Goal: Information Seeking & Learning: Learn about a topic

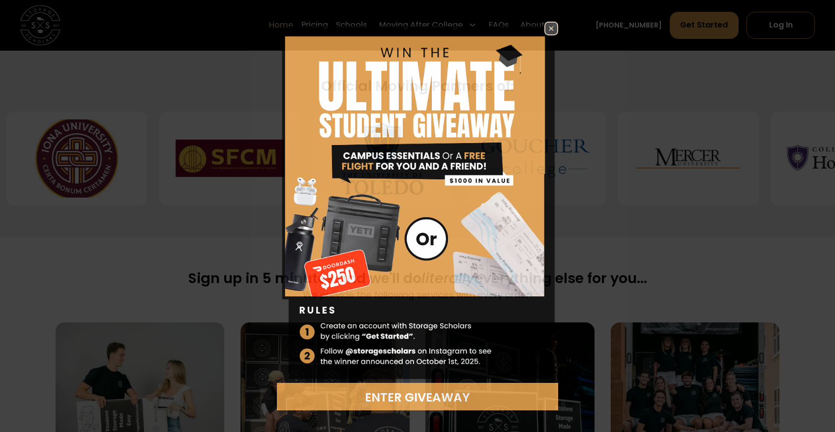
scroll to position [398, 0]
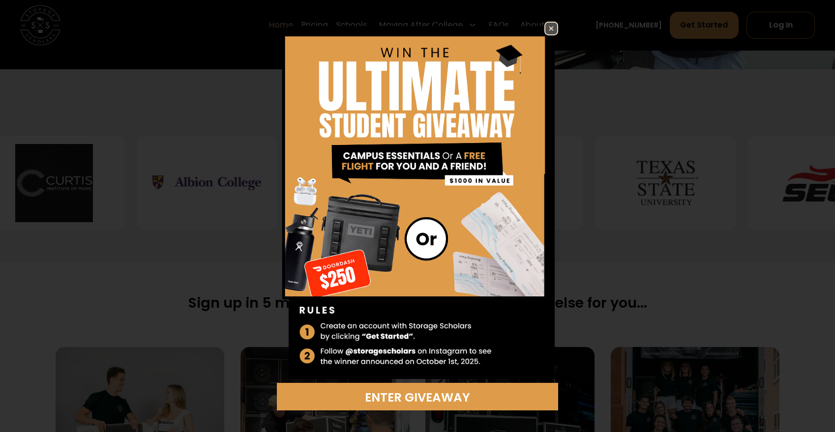
click at [553, 32] on img at bounding box center [551, 29] width 12 height 12
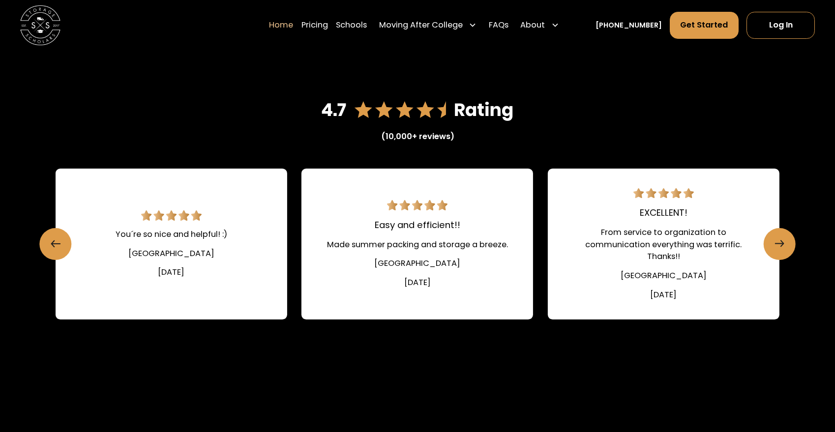
scroll to position [1396, 0]
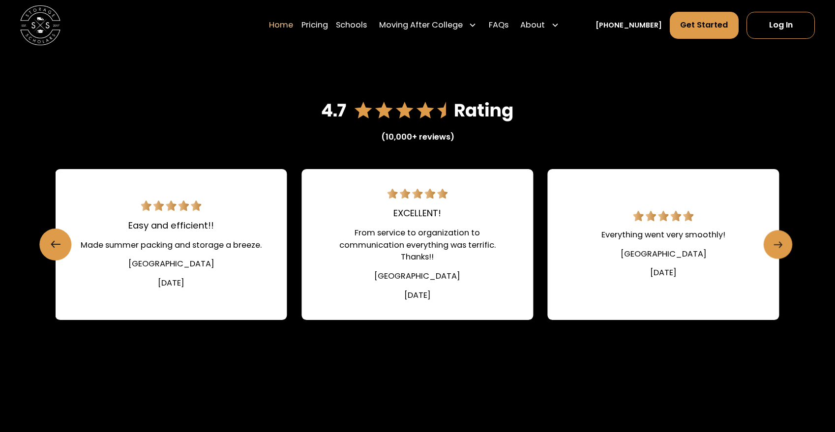
click at [776, 239] on icon "Next slide" at bounding box center [778, 245] width 9 height 16
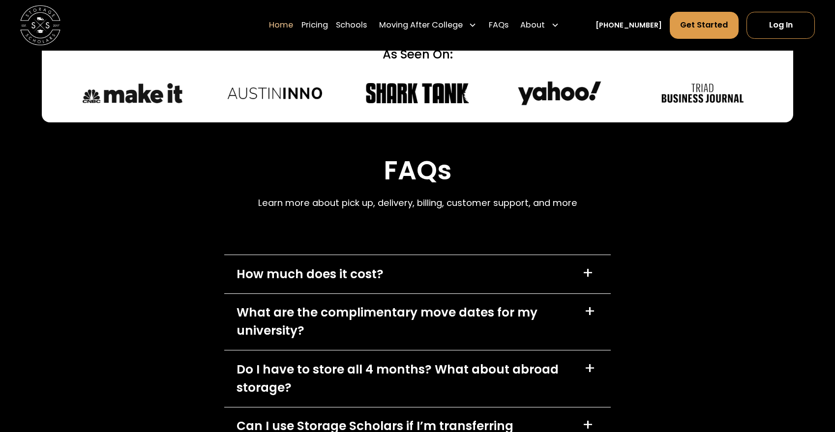
scroll to position [2795, 0]
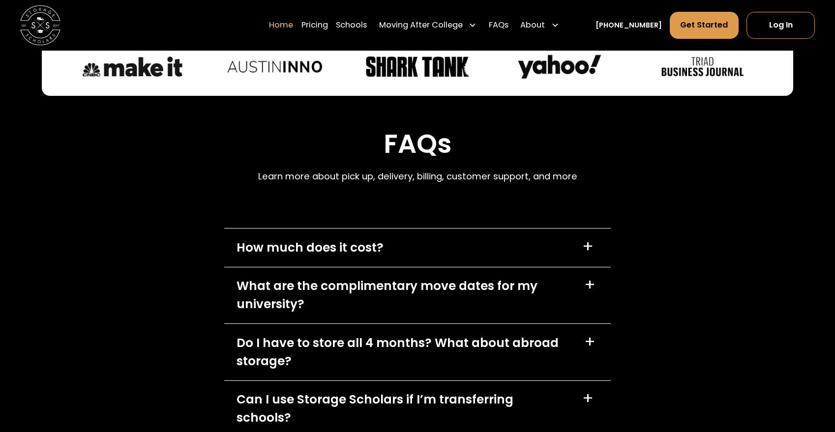
click at [371, 247] on div "How much does it cost?" at bounding box center [310, 248] width 147 height 18
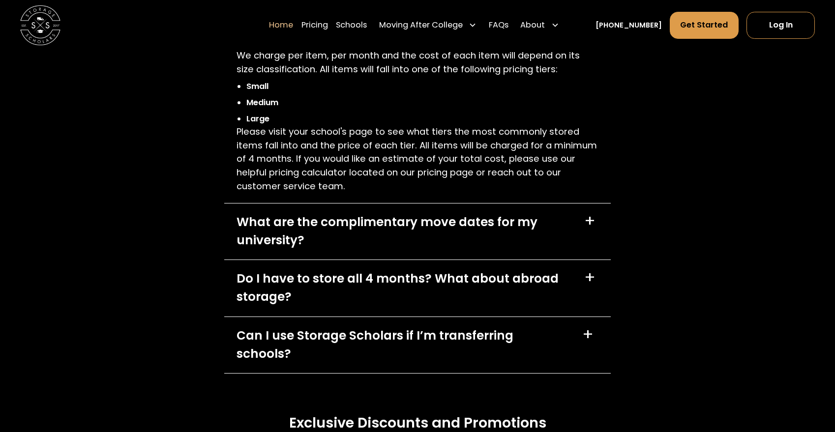
scroll to position [3044, 0]
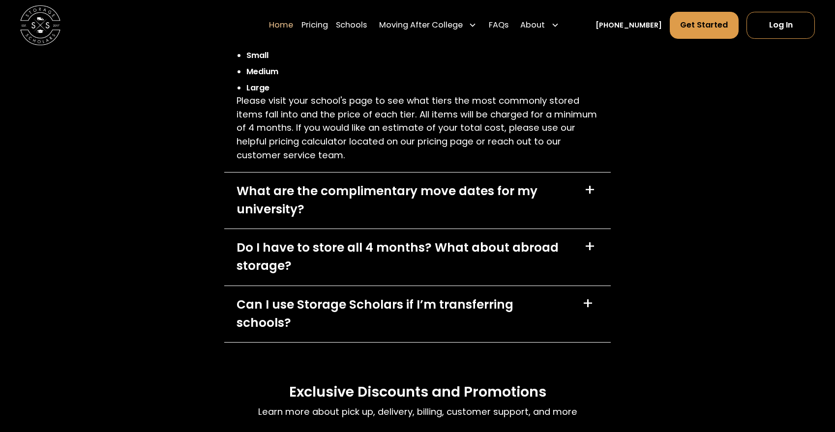
click at [400, 193] on div "What are the complimentary move dates for my university?" at bounding box center [404, 200] width 335 height 36
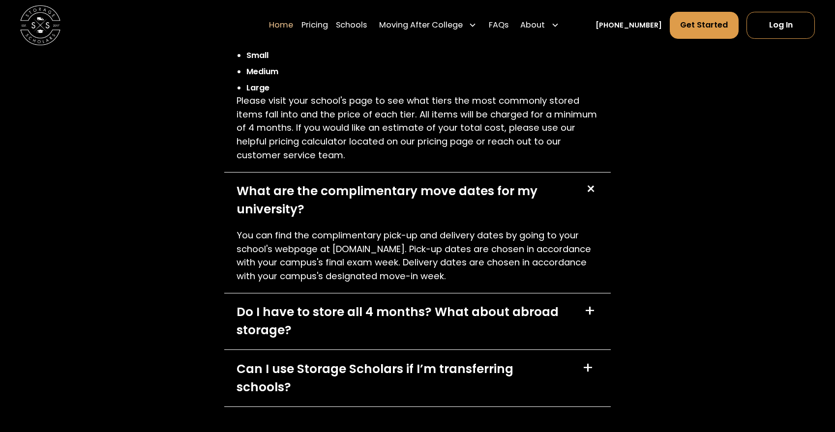
click at [400, 193] on div "What are the complimentary move dates for my university?" at bounding box center [404, 200] width 335 height 36
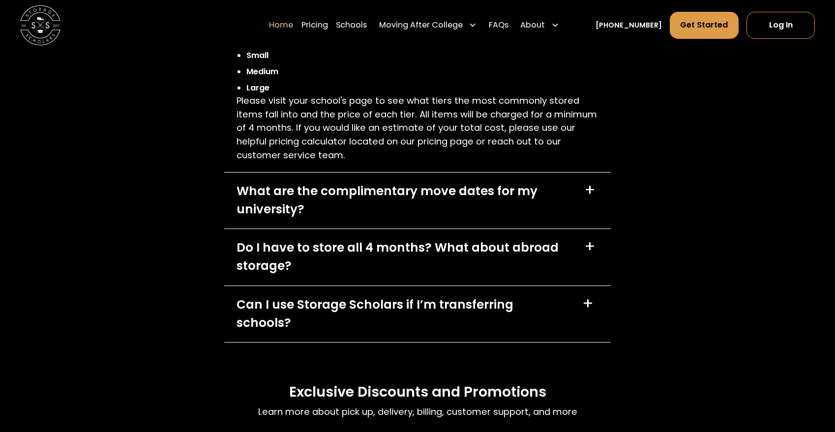
click at [402, 241] on div "Do I have to store all 4 months? What about abroad storage?" at bounding box center [405, 257] width 336 height 36
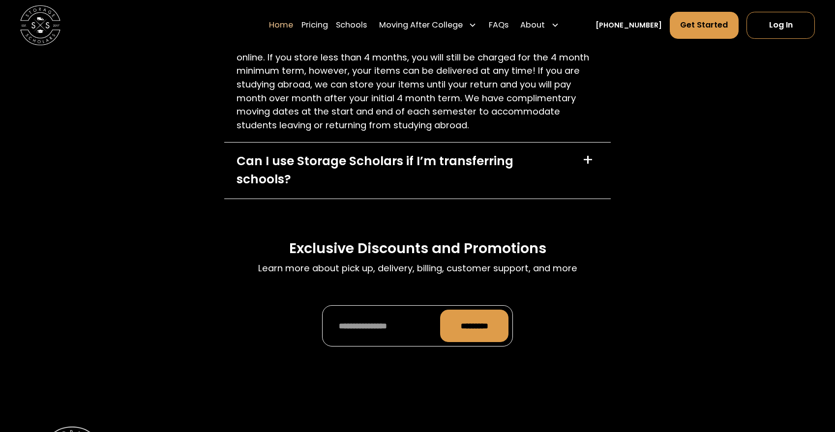
scroll to position [3322, 0]
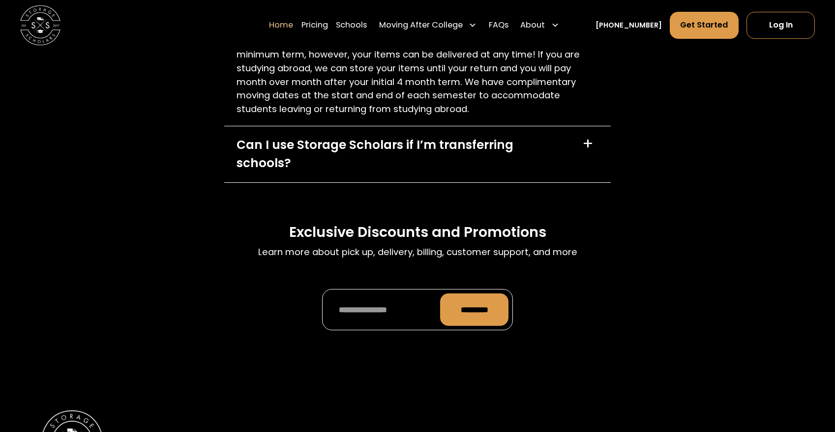
click at [404, 135] on div "Can I use Storage Scholars if I’m transferring schools? +" at bounding box center [417, 154] width 386 height 56
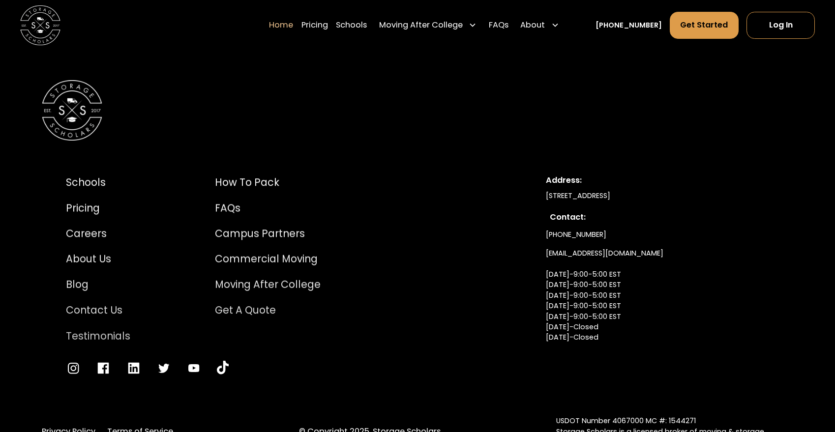
scroll to position [3700, 0]
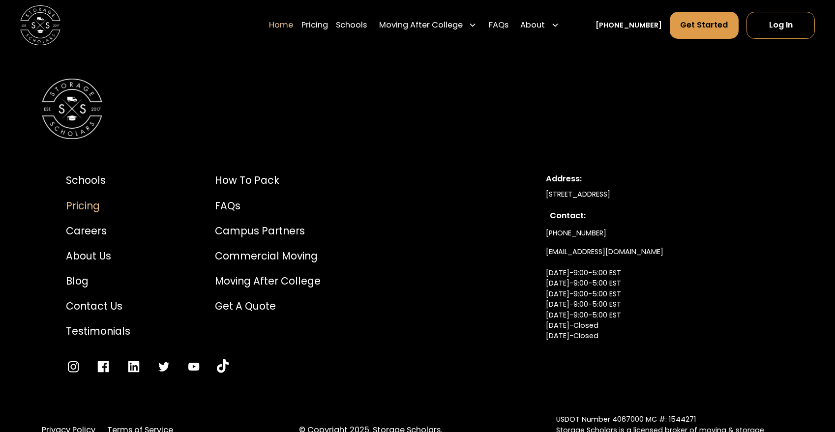
click at [87, 199] on div "Pricing" at bounding box center [98, 206] width 64 height 15
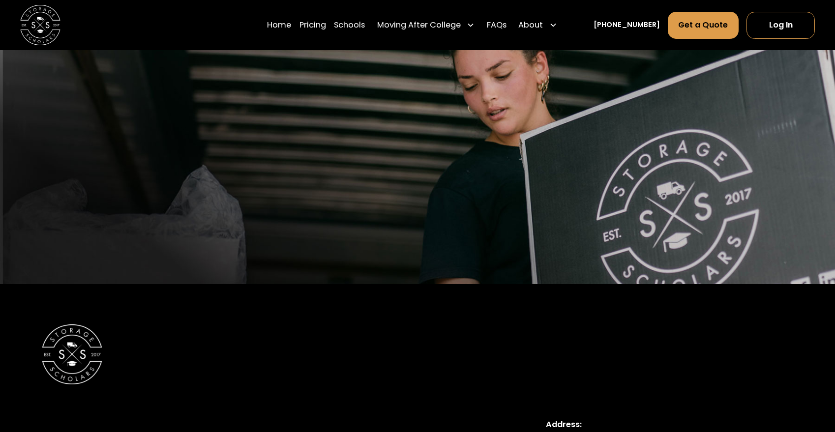
scroll to position [2618, 0]
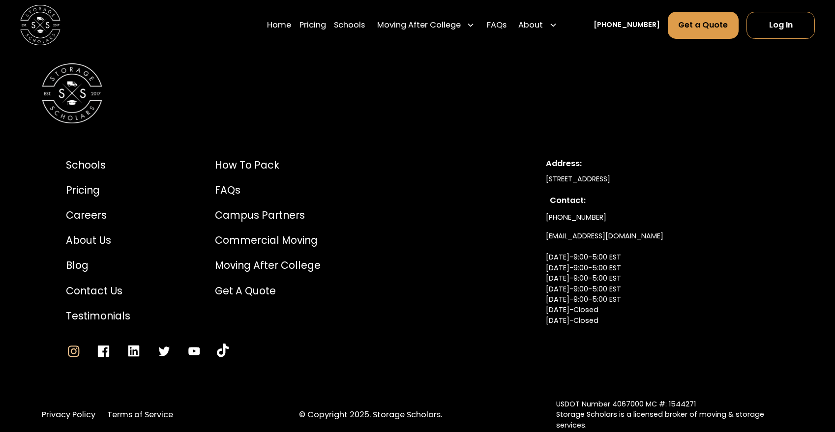
click at [80, 344] on icon "Go to Instagram" at bounding box center [73, 351] width 15 height 15
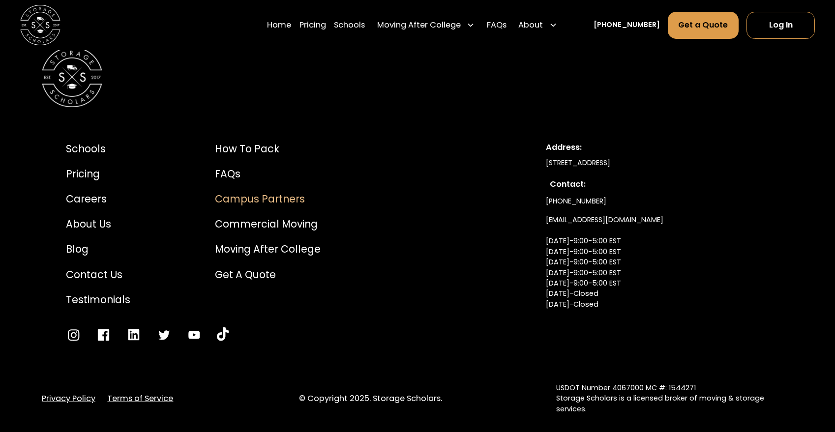
click at [261, 192] on div "Campus Partners" at bounding box center [268, 199] width 106 height 15
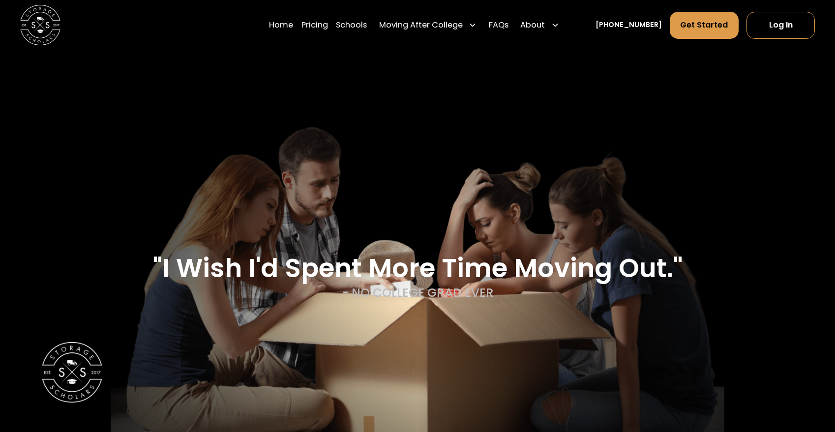
scroll to position [4320, 0]
